Goal: Navigation & Orientation: Find specific page/section

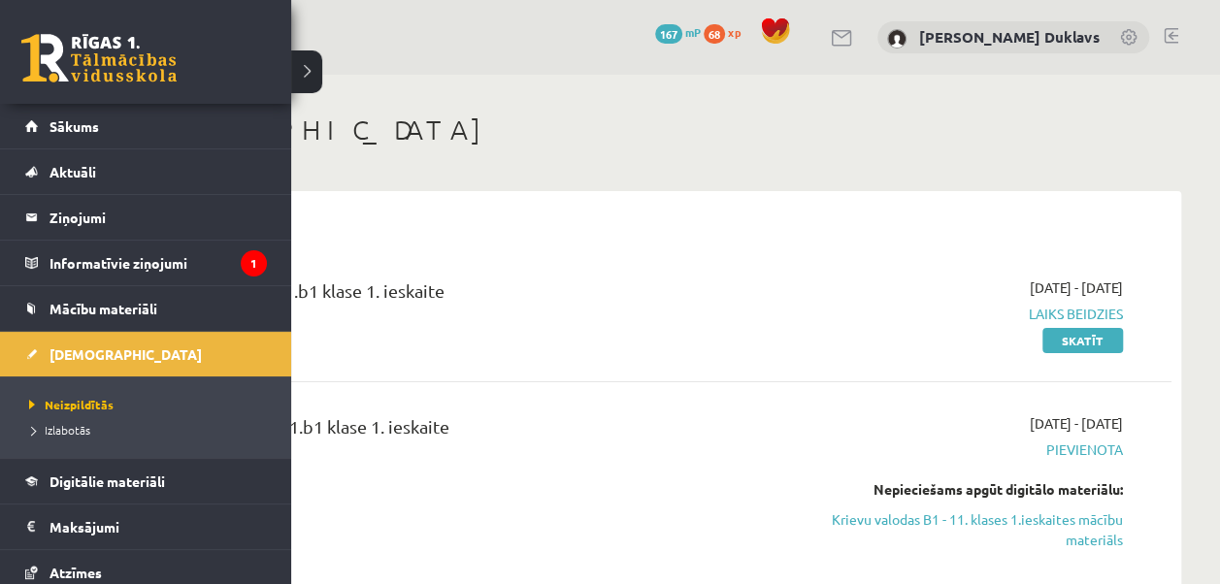
click at [29, 66] on link at bounding box center [98, 58] width 155 height 49
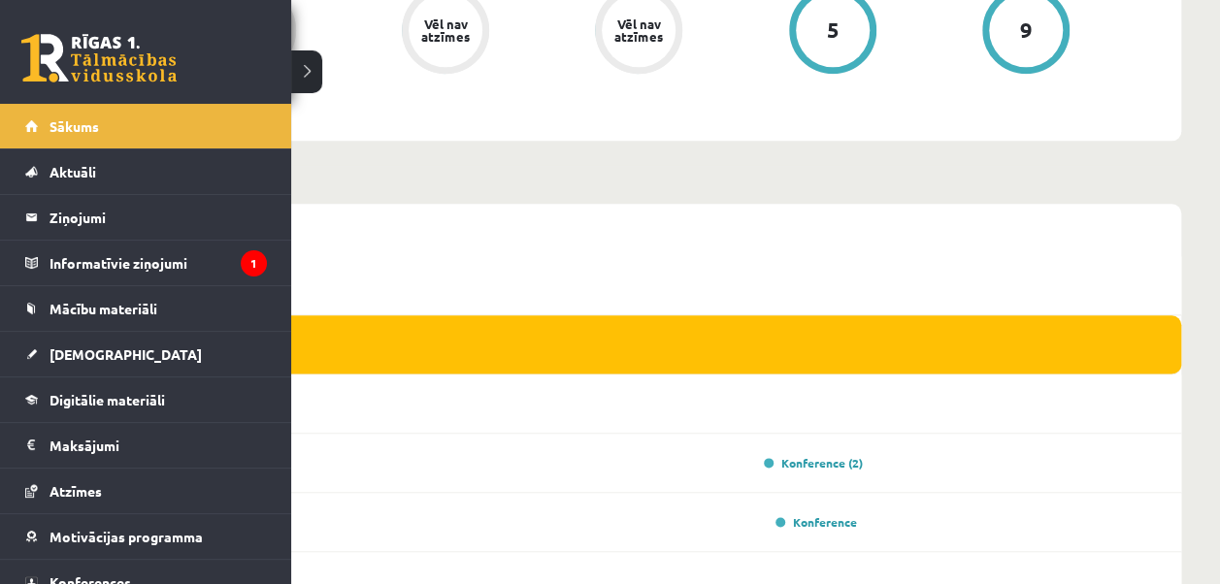
scroll to position [1014, 0]
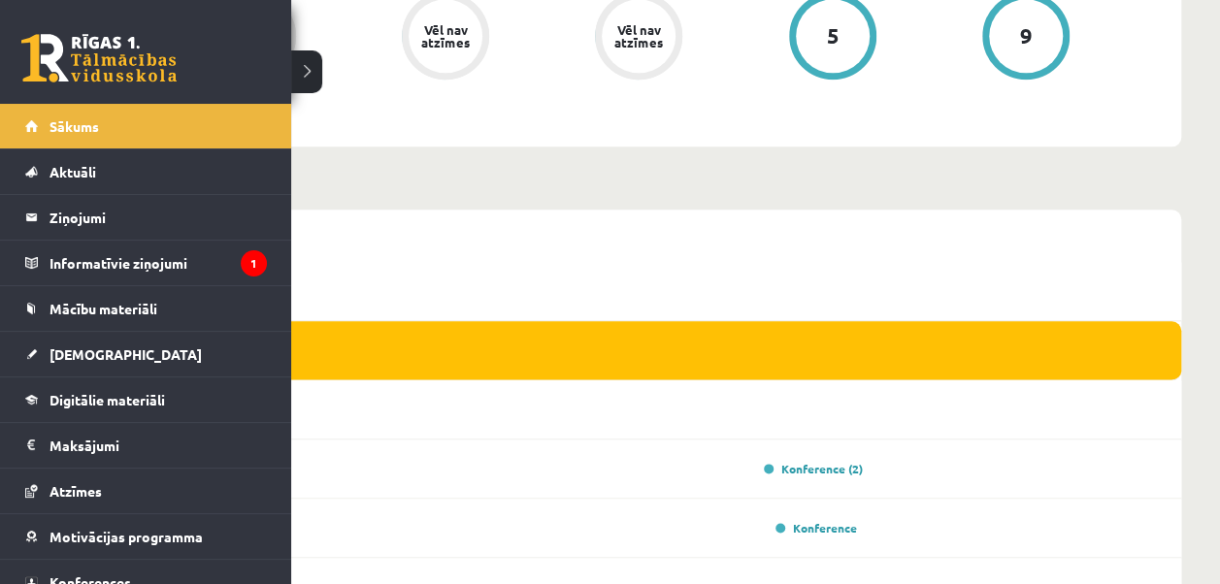
click at [52, 60] on link at bounding box center [98, 58] width 155 height 49
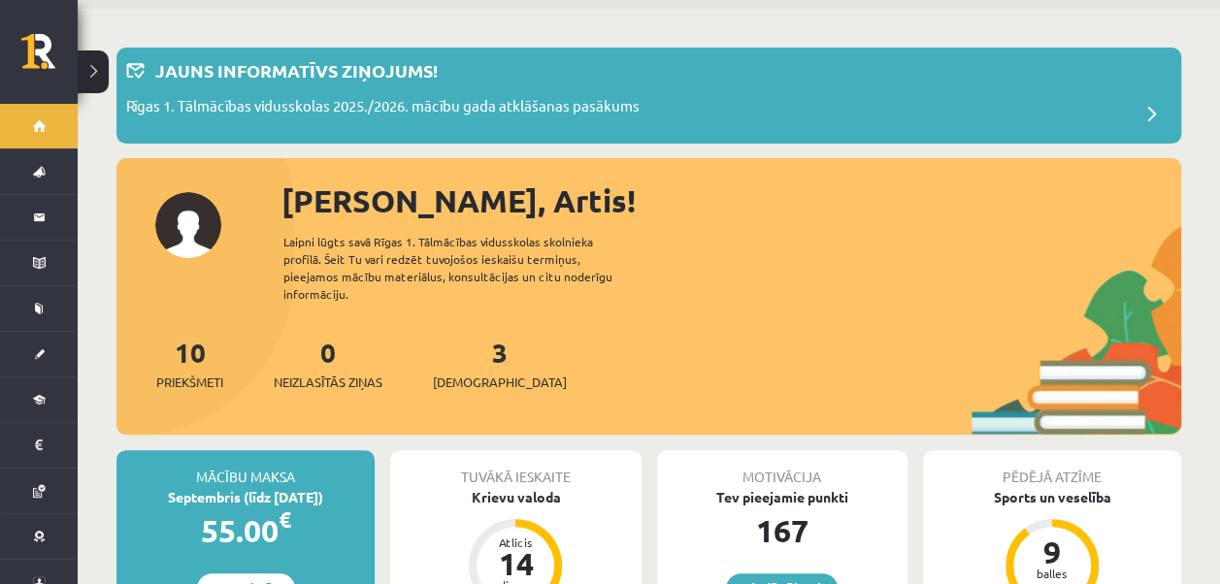
scroll to position [97, 0]
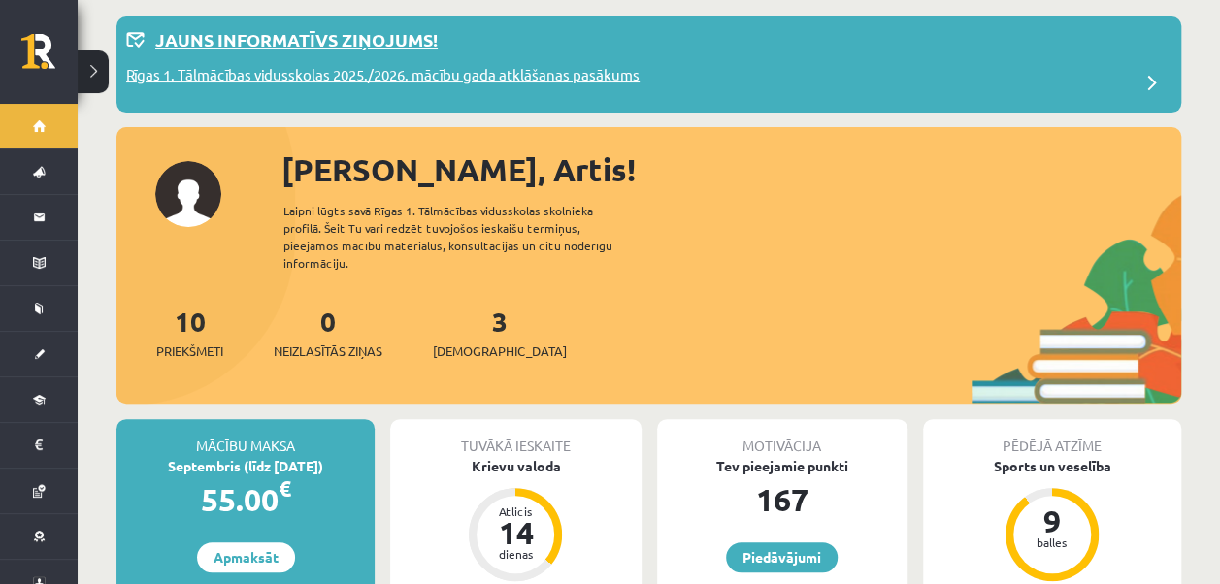
click at [318, 68] on p "Rīgas 1. Tālmācības vidusskolas 2025./2026. mācību gada atklāšanas pasākums" at bounding box center [383, 77] width 514 height 27
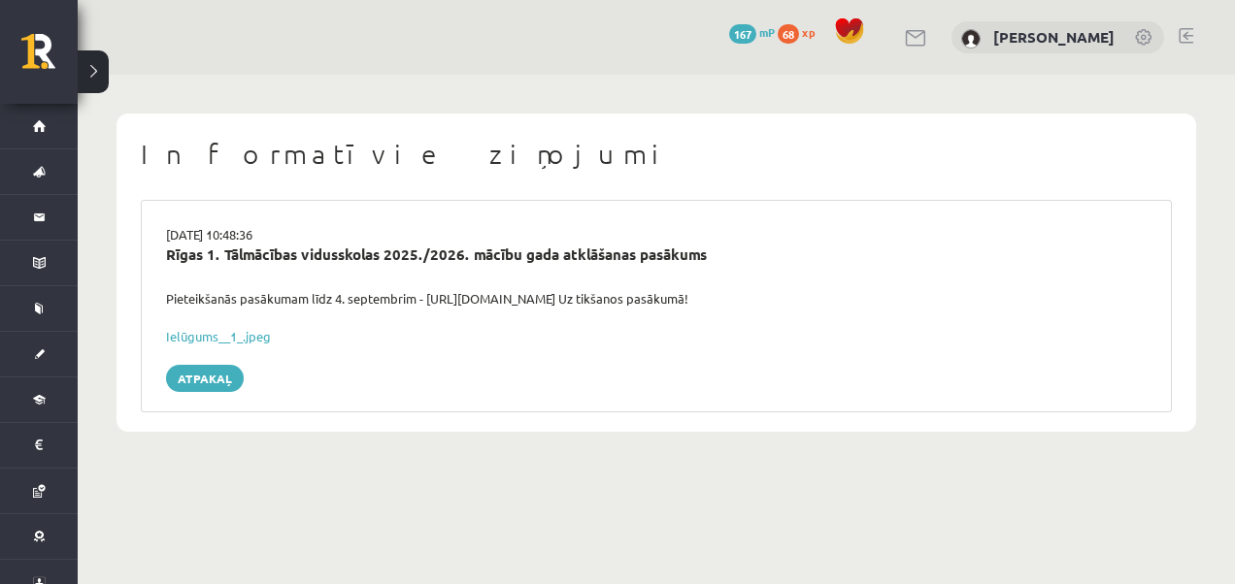
click at [211, 392] on div "02.09.2025 10:48:36 Rīgas 1. Tālmācības vidusskolas 2025./2026. mācību gada atk…" at bounding box center [656, 306] width 1031 height 213
click at [212, 383] on link "Atpakaļ" at bounding box center [205, 378] width 78 height 27
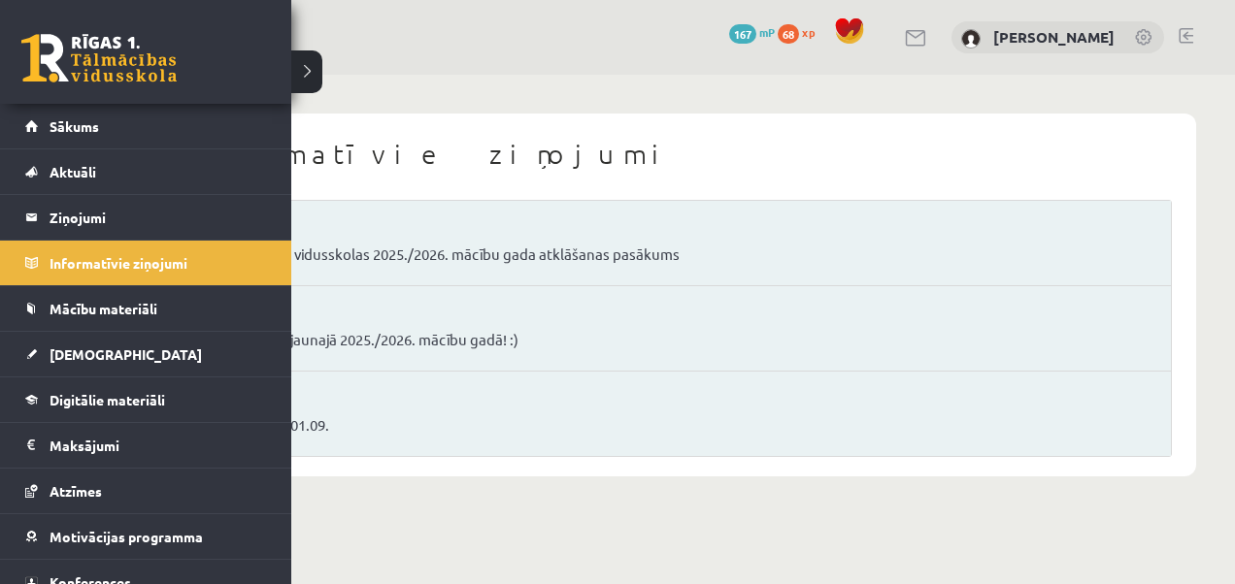
click at [56, 55] on link at bounding box center [98, 58] width 155 height 49
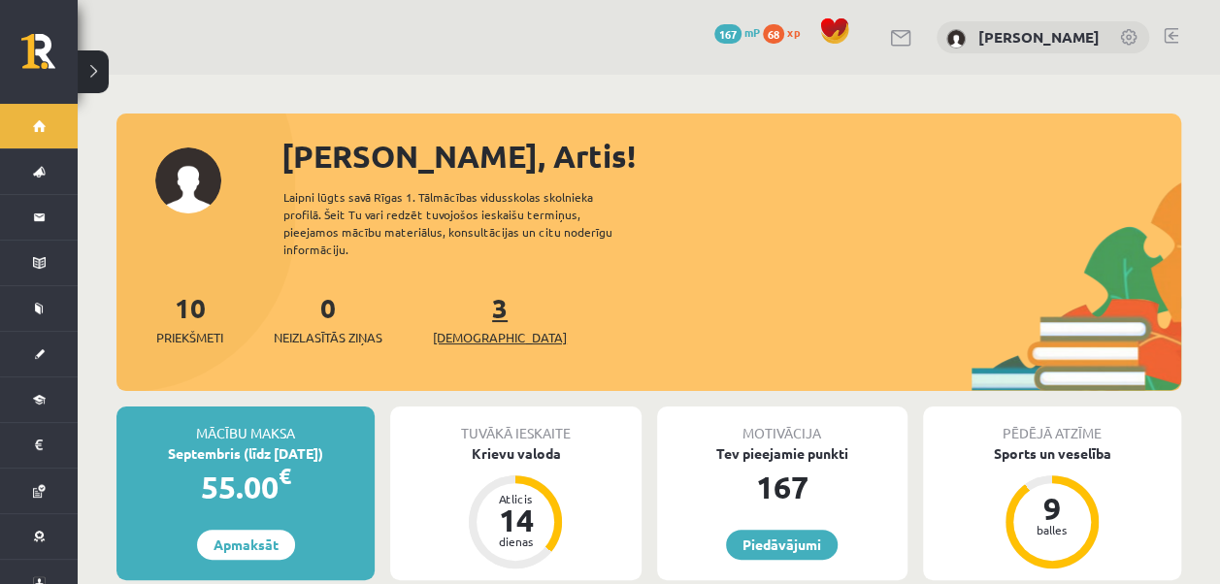
click at [480, 328] on span "[DEMOGRAPHIC_DATA]" at bounding box center [500, 337] width 134 height 19
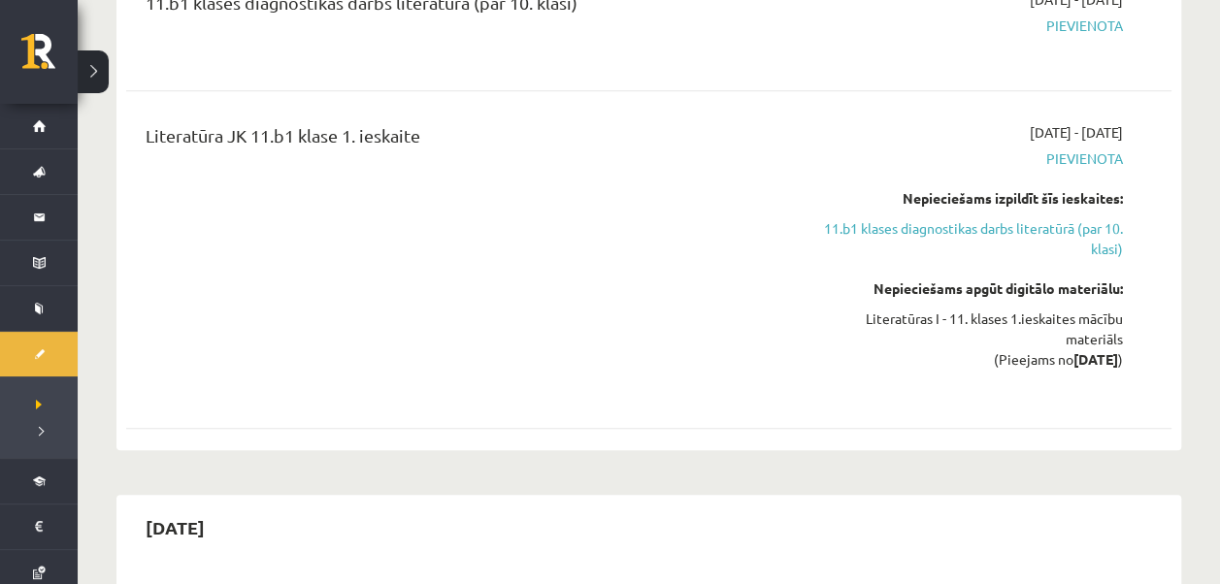
scroll to position [874, 0]
